Goal: Task Accomplishment & Management: Complete application form

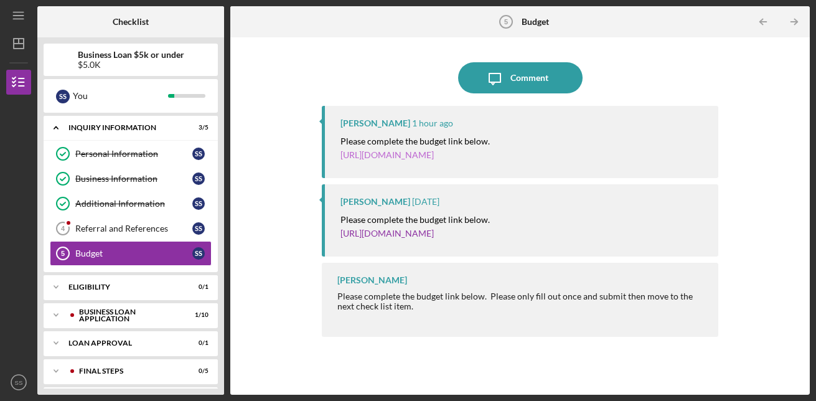
click at [404, 156] on link "[URL][DOMAIN_NAME]" at bounding box center [386, 154] width 93 height 11
click at [434, 236] on link "[URL][DOMAIN_NAME]" at bounding box center [386, 233] width 93 height 11
click at [152, 231] on div "Referral and References" at bounding box center [133, 228] width 117 height 10
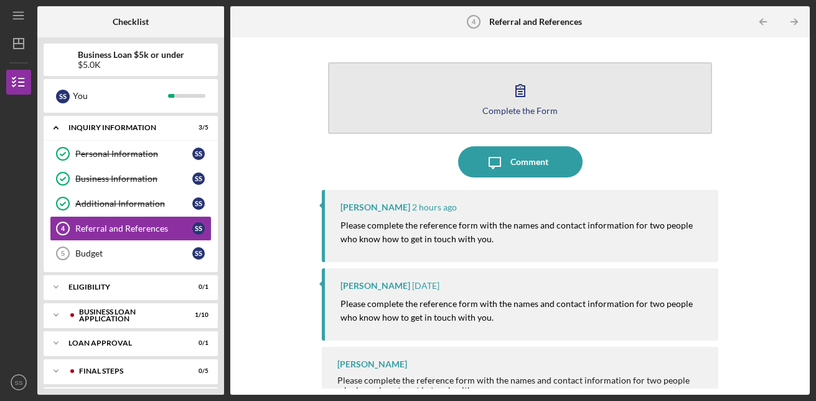
click at [517, 94] on icon "button" at bounding box center [520, 90] width 31 height 31
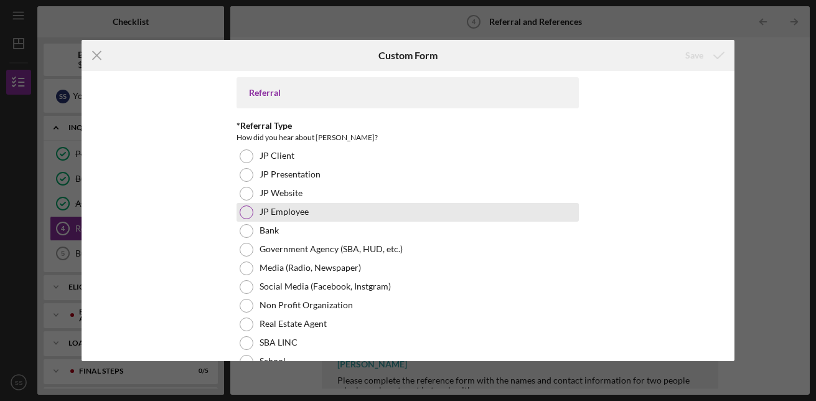
click at [246, 212] on div at bounding box center [247, 212] width 14 height 14
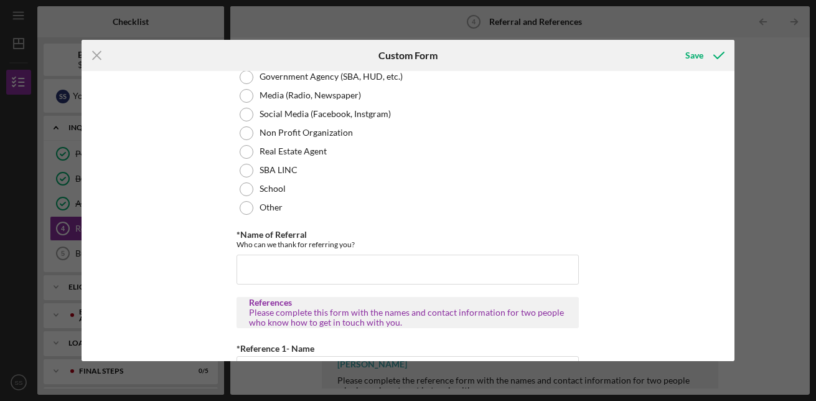
scroll to position [195, 0]
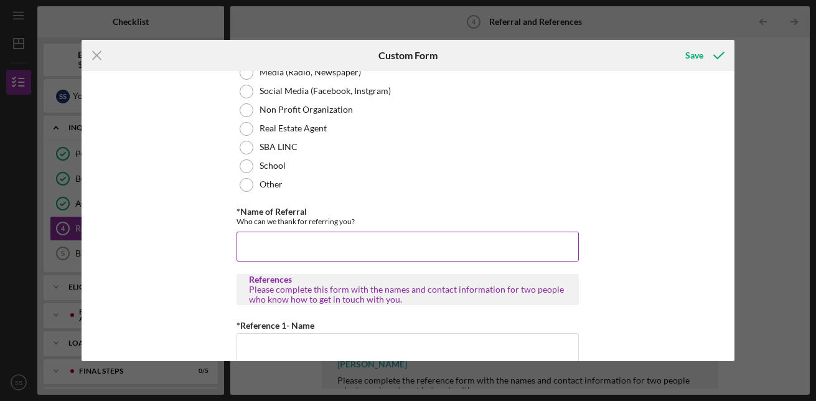
click at [393, 249] on input "*Name of Referral" at bounding box center [407, 247] width 342 height 30
type input "F. Cunningham"
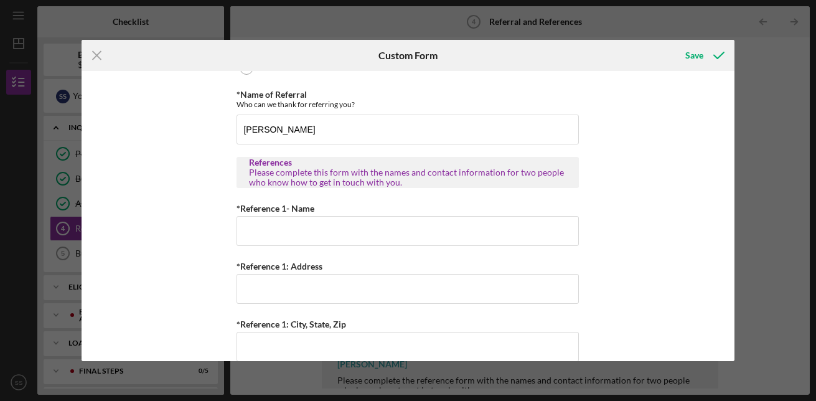
scroll to position [319, 0]
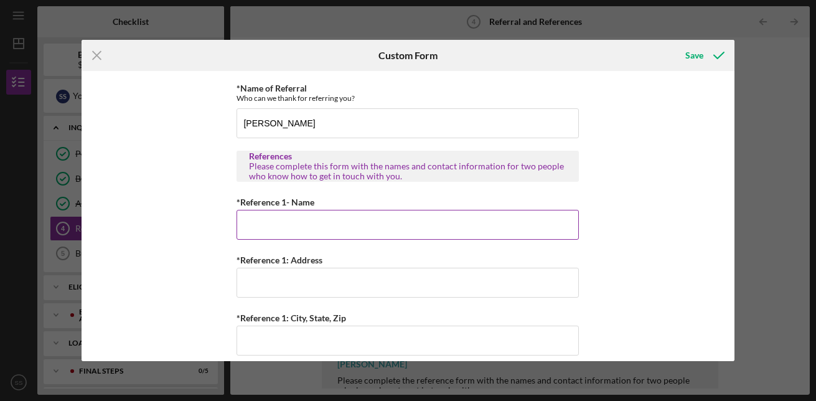
click at [339, 225] on input "*Reference 1- Name" at bounding box center [407, 225] width 342 height 30
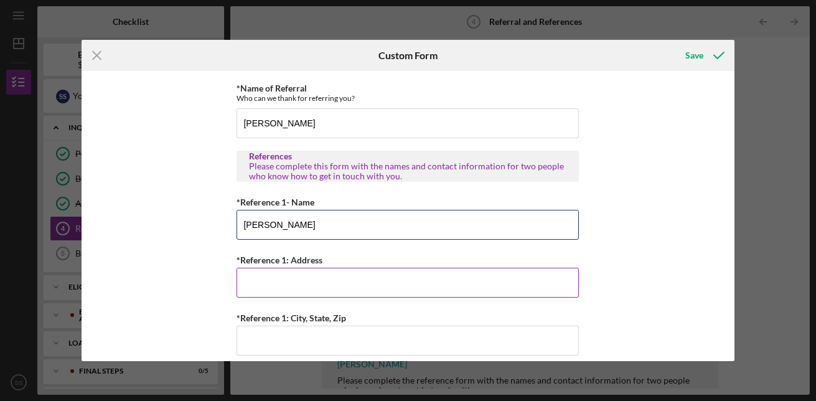
type input "Jonese Williams Grey"
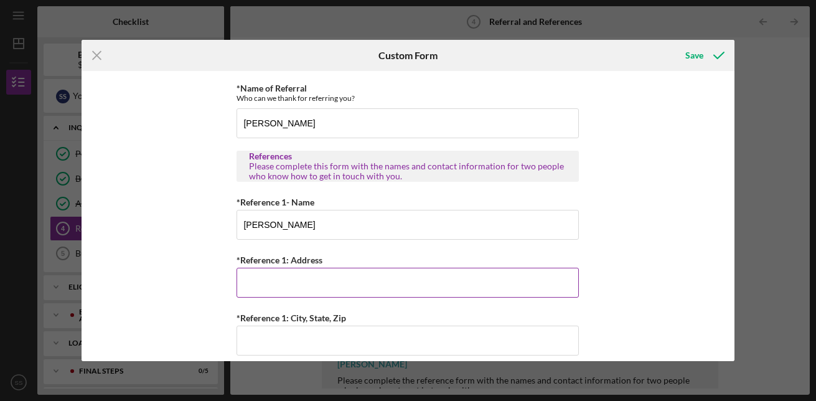
click at [306, 287] on input "*Reference 1: Address" at bounding box center [407, 283] width 342 height 30
type input "1"
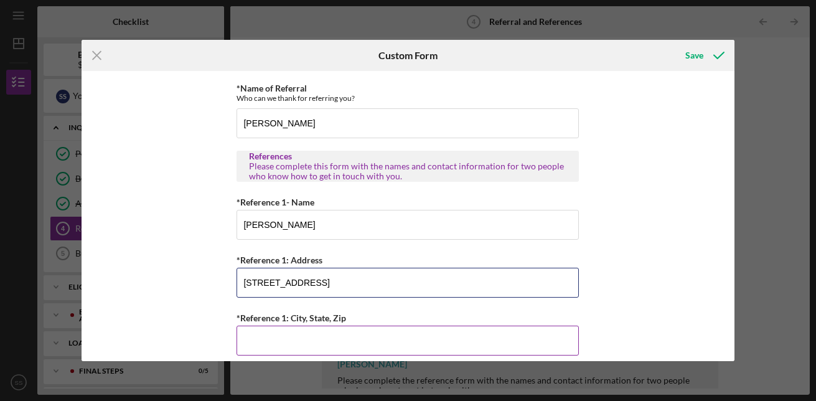
type input "5781 Campus Ct."
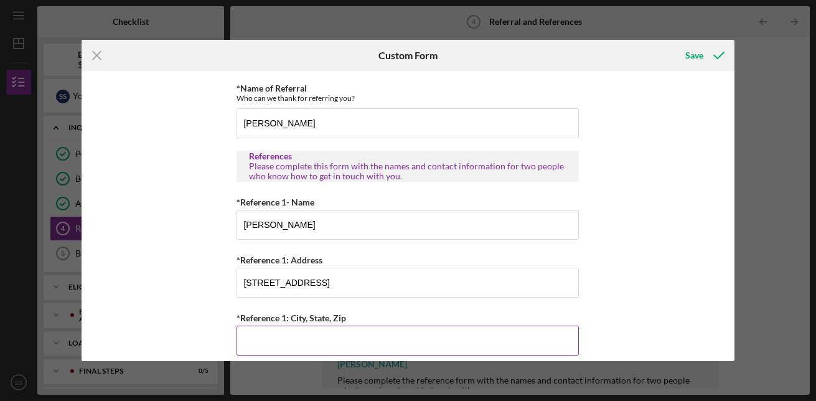
click at [273, 347] on input "*Reference 1: City, State, Zip" at bounding box center [407, 340] width 342 height 30
type input "Hazelwood Mo 63042"
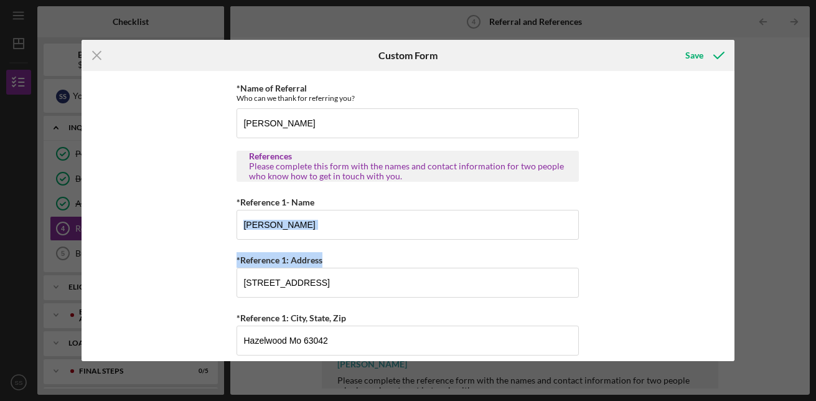
drag, startPoint x: 730, startPoint y: 239, endPoint x: 736, endPoint y: 279, distance: 40.8
click at [736, 279] on div "Icon/Menu Close Custom Form Save Referral *Referral Type How did you hear about…" at bounding box center [408, 200] width 816 height 401
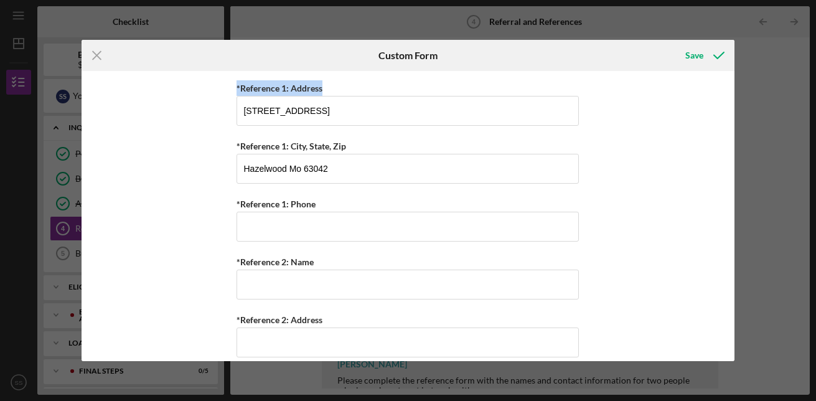
scroll to position [497, 0]
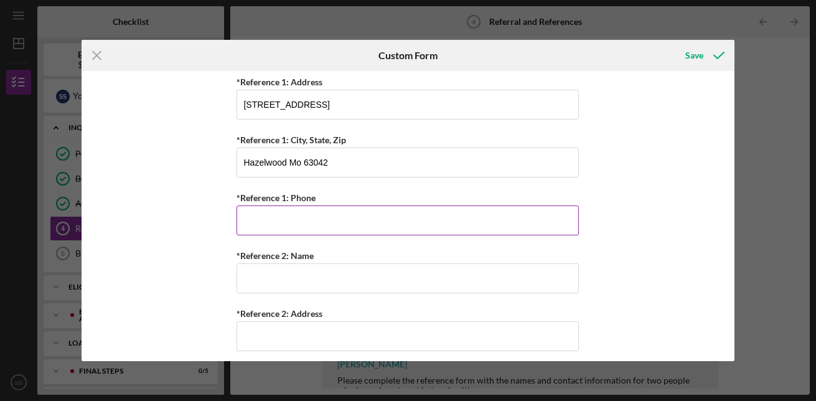
click at [406, 218] on input "*Reference 1: Phone" at bounding box center [407, 220] width 342 height 30
type input "(314) 358-1931"
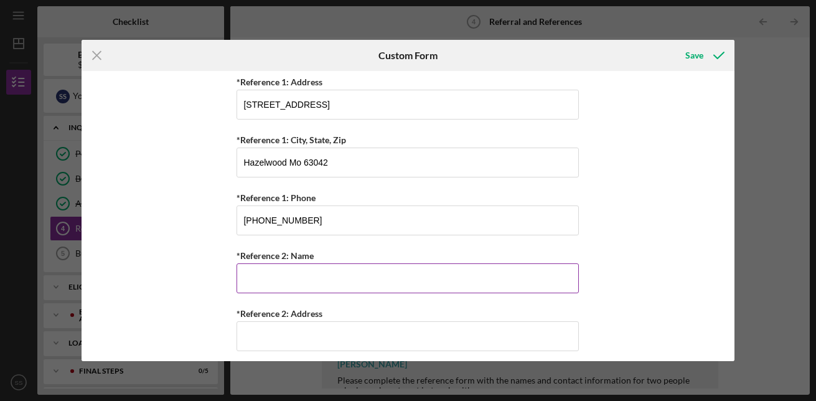
click at [333, 276] on input "*Reference 2: Name" at bounding box center [407, 278] width 342 height 30
type input "Patricia Simms"
click at [290, 339] on input "*Reference 2: Address" at bounding box center [407, 336] width 342 height 30
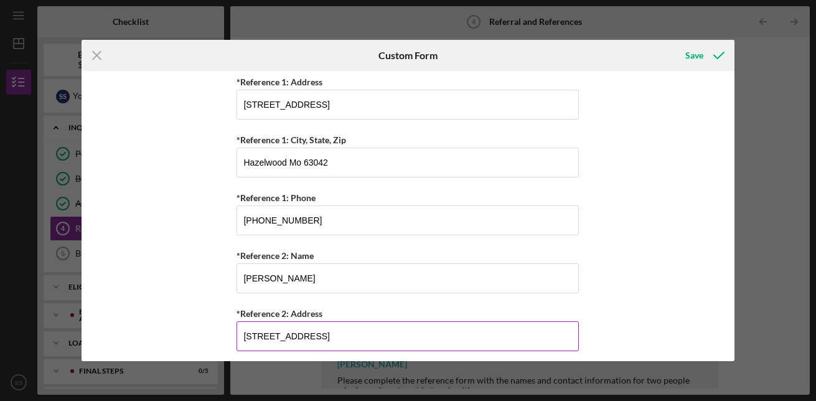
type input "1600 Locust St"
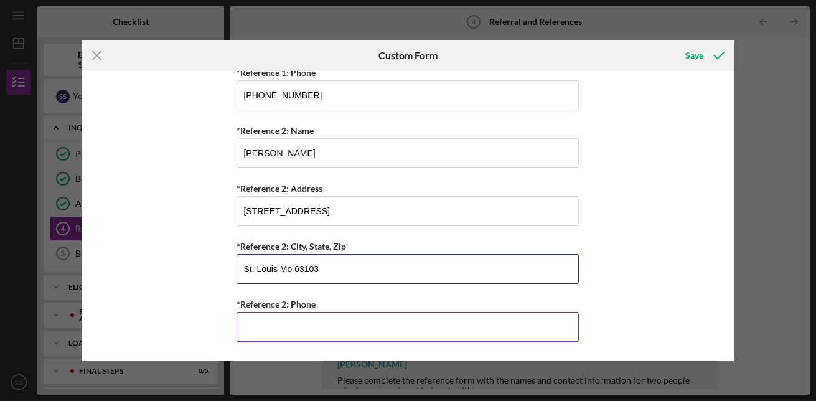
type input "St. Louis Mo 63103"
click at [274, 329] on input "*Reference 2: Phone" at bounding box center [407, 327] width 342 height 30
type input "(3##) ###-####"
type input "(314) 680-5943"
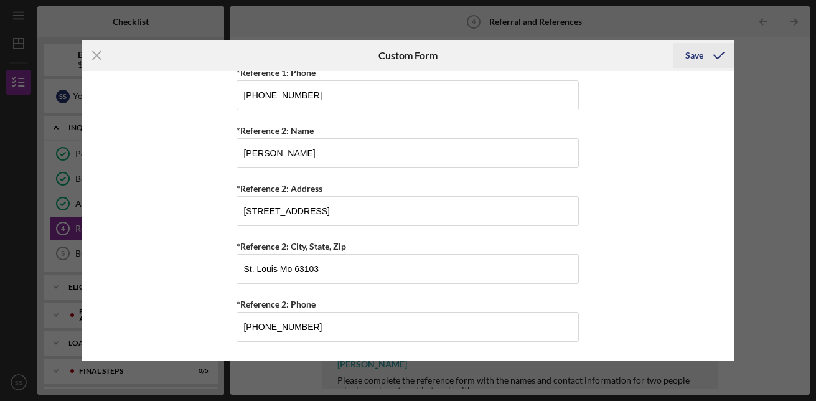
click at [698, 55] on div "Save" at bounding box center [694, 55] width 18 height 25
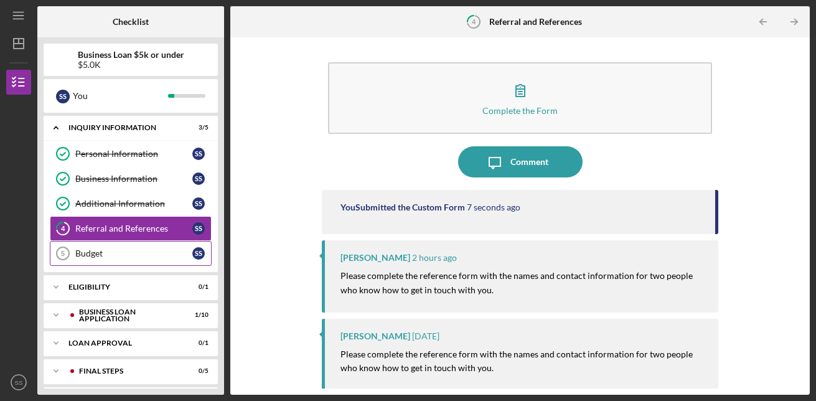
click at [109, 251] on div "Budget" at bounding box center [133, 253] width 117 height 10
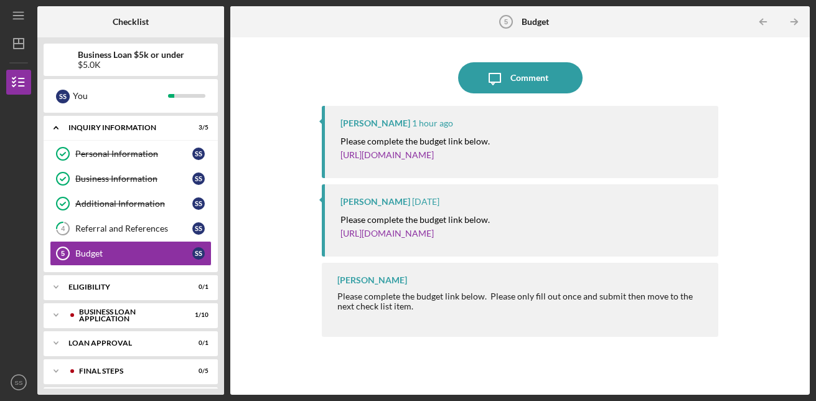
click at [401, 138] on mark "Please complete the budget link below." at bounding box center [414, 141] width 149 height 11
click at [412, 143] on mark "Please complete the budget link below." at bounding box center [414, 141] width 149 height 11
click at [409, 158] on link "[URL][DOMAIN_NAME]" at bounding box center [386, 154] width 93 height 11
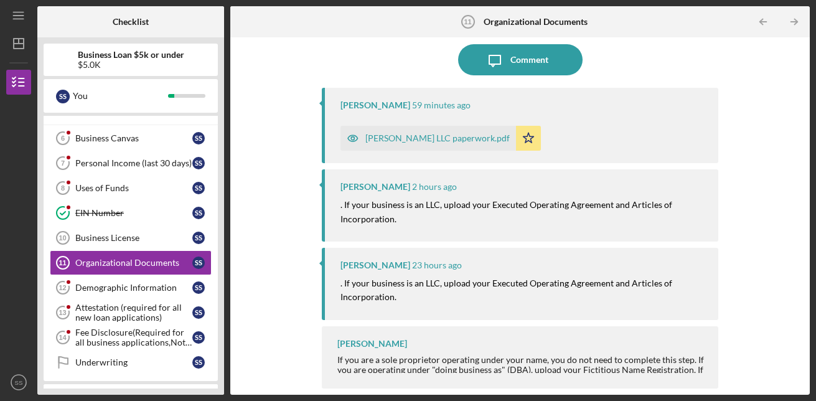
scroll to position [28, 0]
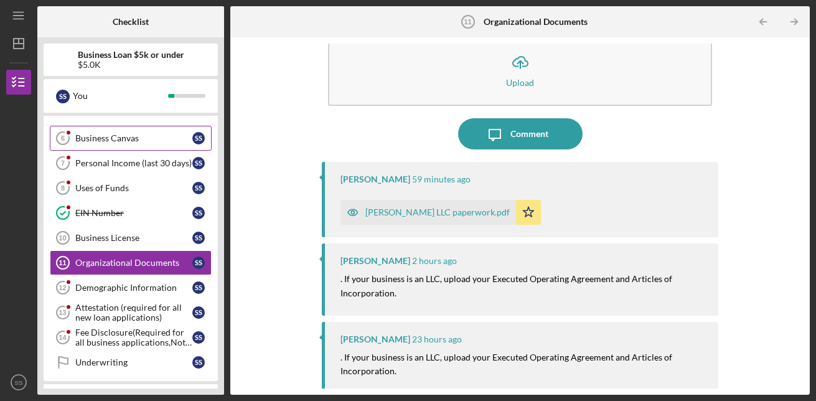
click at [125, 136] on div "Business Canvas" at bounding box center [133, 138] width 117 height 10
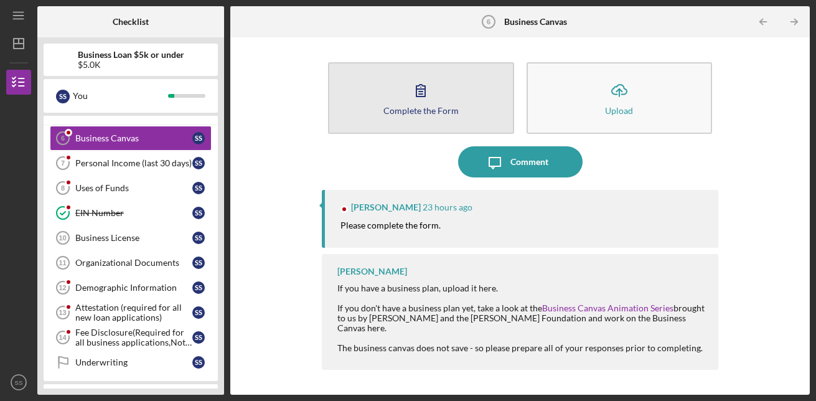
click at [434, 96] on icon "button" at bounding box center [420, 90] width 31 height 31
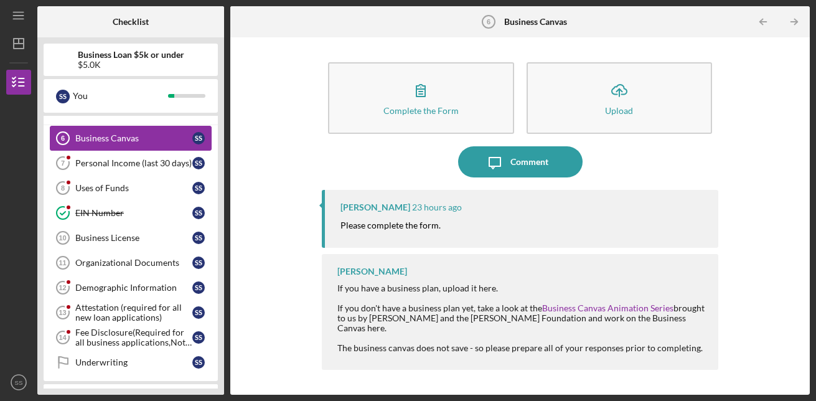
click at [119, 133] on link "Business Canvas 6 Business Canvas S S" at bounding box center [131, 138] width 162 height 25
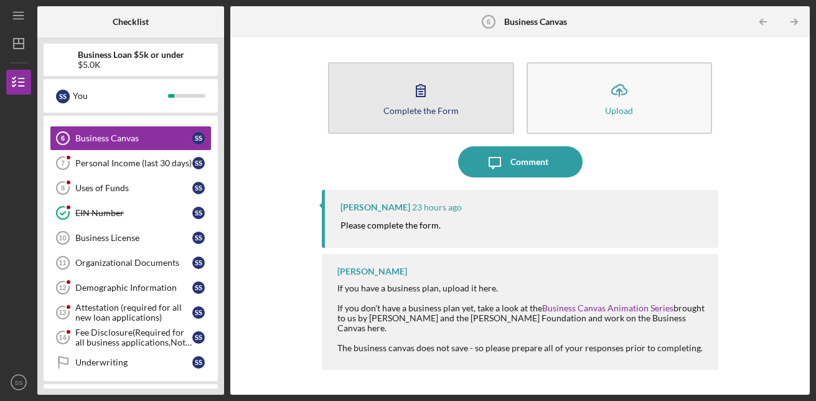
click at [414, 108] on div "Complete the Form" at bounding box center [420, 110] width 75 height 9
